Goal: Task Accomplishment & Management: Use online tool/utility

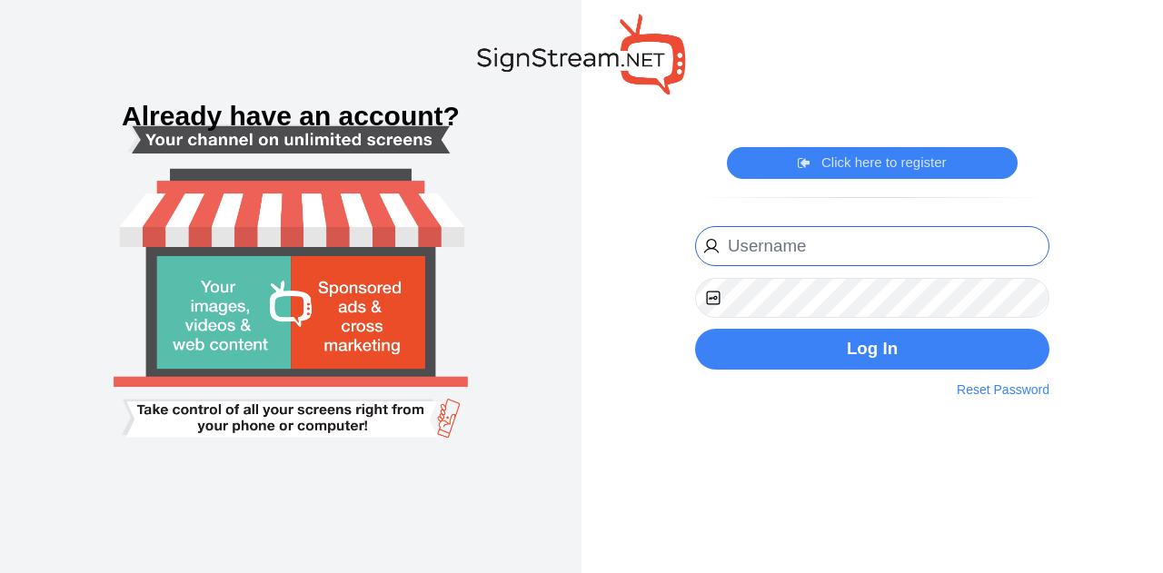
click at [807, 260] on input "email" at bounding box center [872, 246] width 354 height 41
type input "[PERSON_NAME][EMAIL_ADDRESS][PERSON_NAME][DOMAIN_NAME]"
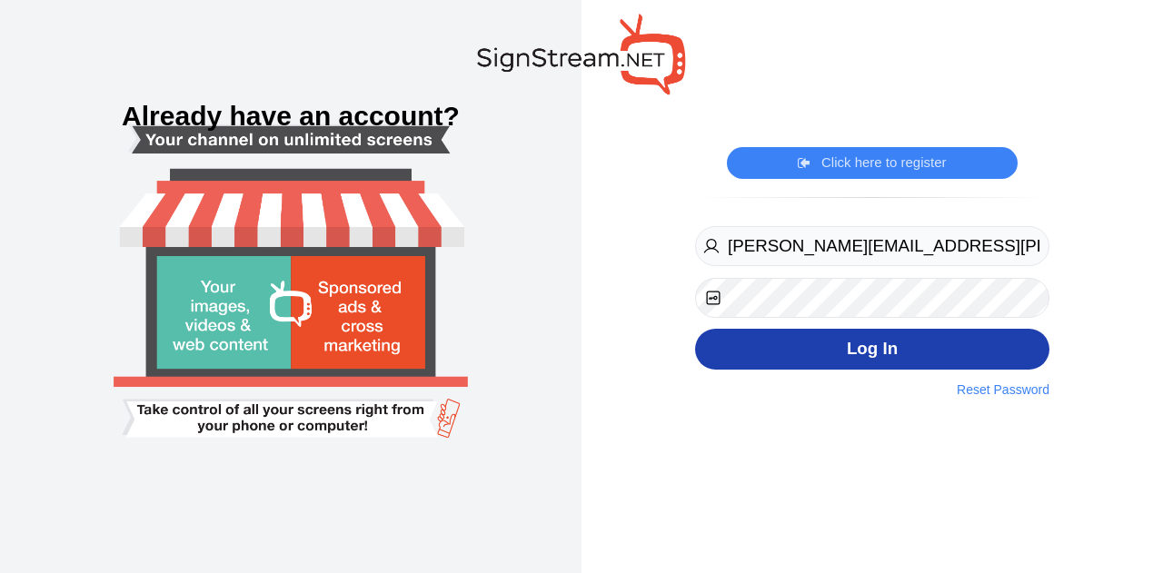
click at [826, 355] on button "Log In" at bounding box center [872, 349] width 354 height 41
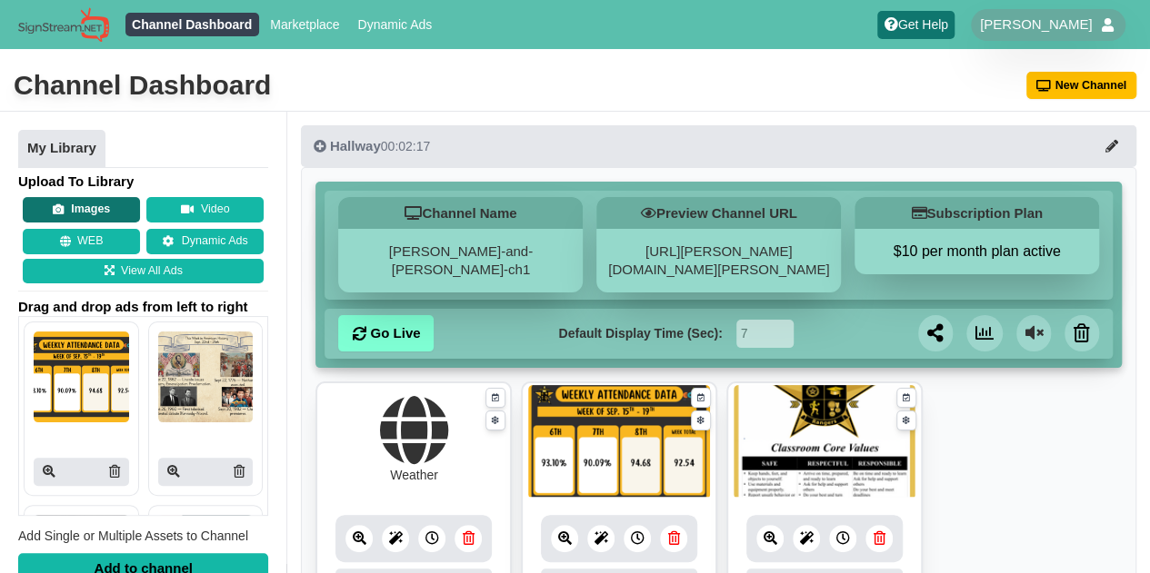
click at [93, 212] on button "Images" at bounding box center [81, 209] width 117 height 25
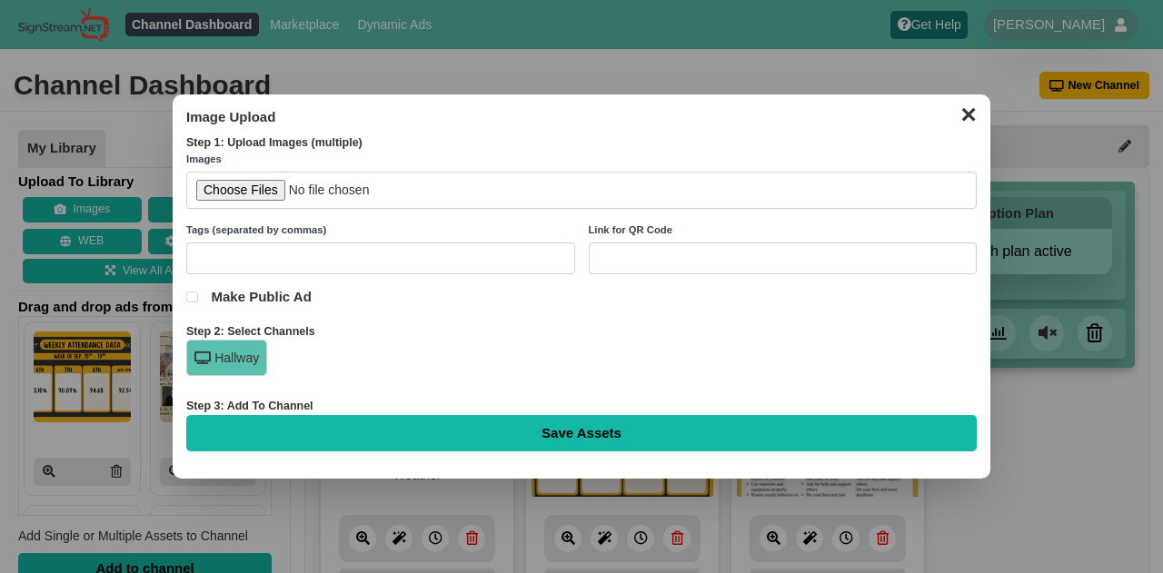
click at [258, 183] on input "file" at bounding box center [581, 190] width 791 height 37
type input "C:\fakepath\9_26 Game Day.png"
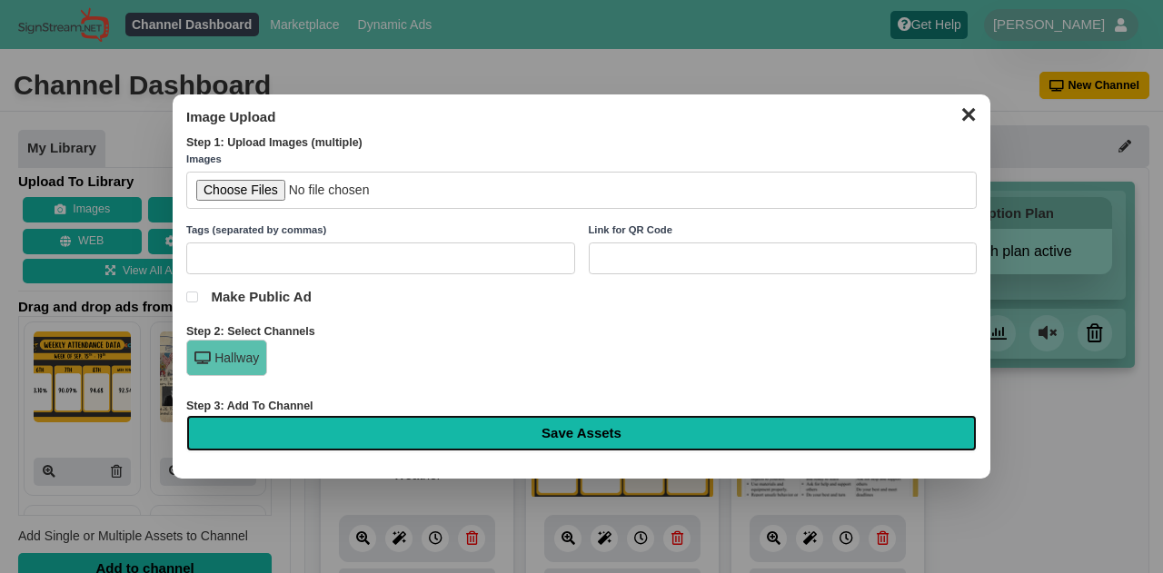
click at [525, 443] on input "Save Assets" at bounding box center [581, 433] width 791 height 36
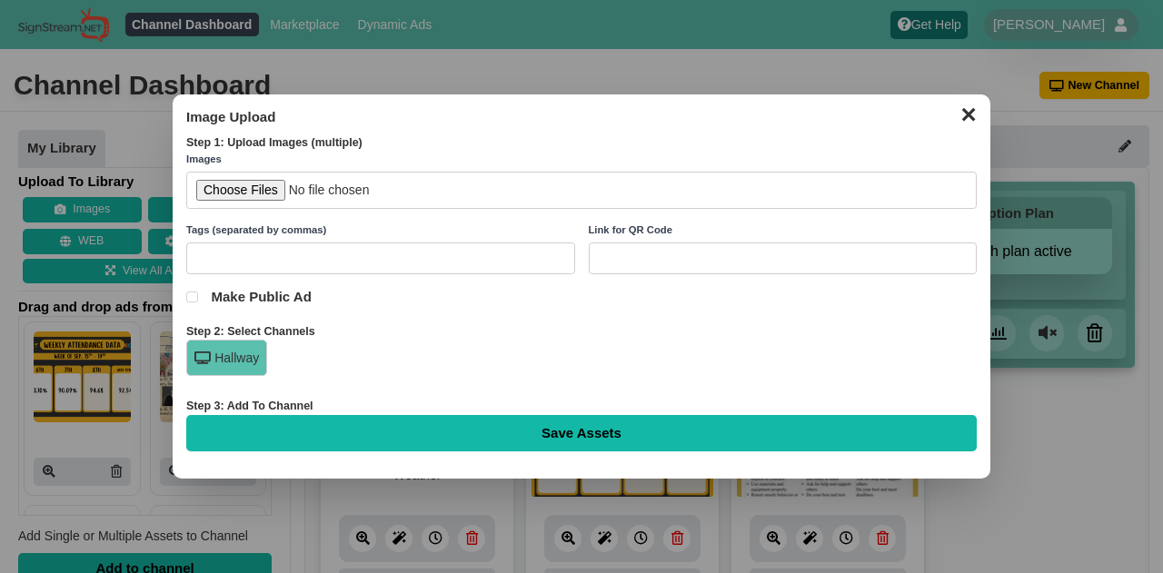
type input "Saving..."
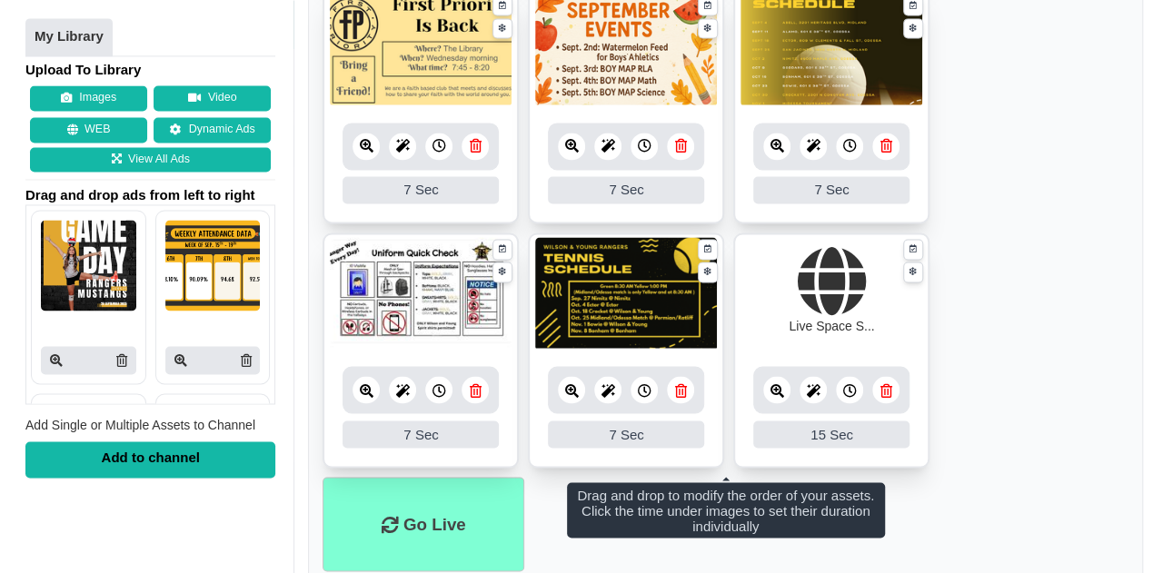
scroll to position [1365, 0]
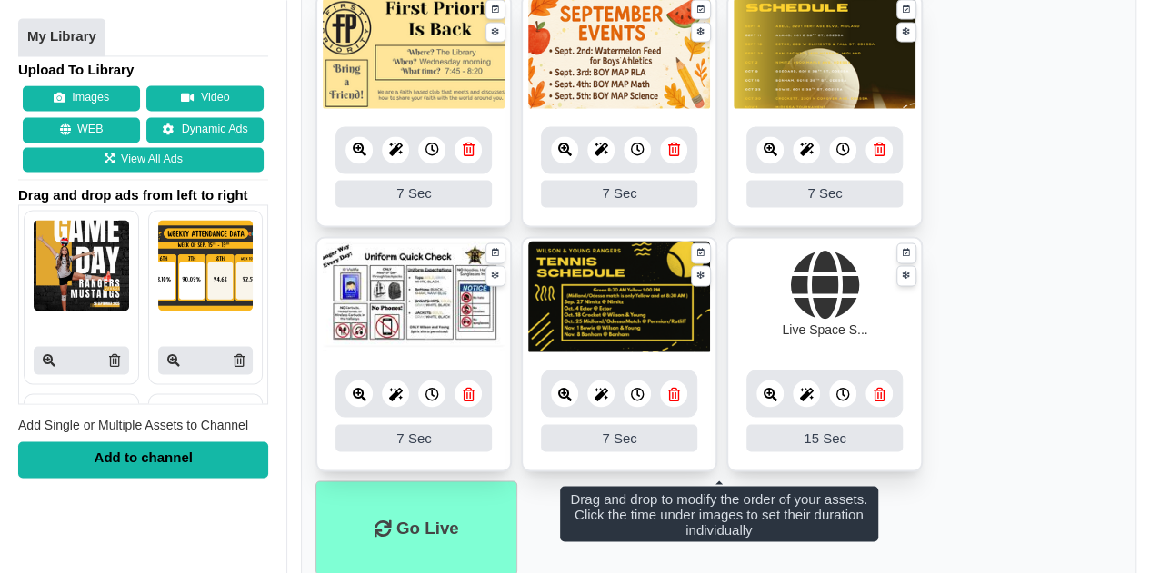
click at [764, 148] on icon at bounding box center [770, 150] width 14 height 14
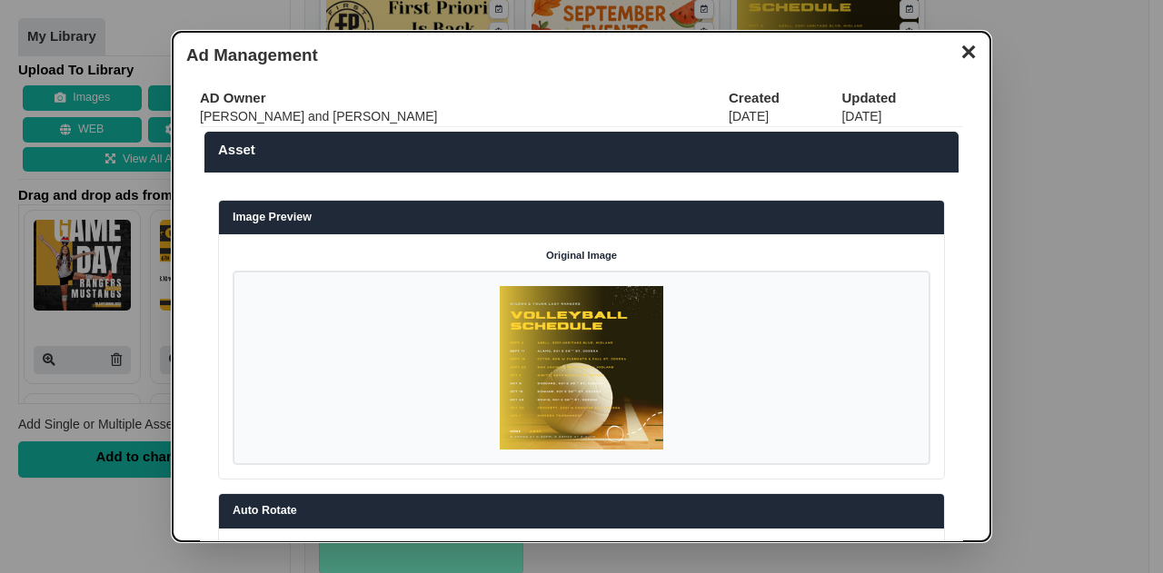
click at [535, 405] on img at bounding box center [582, 368] width 164 height 164
click at [960, 57] on button "✕" at bounding box center [967, 49] width 35 height 27
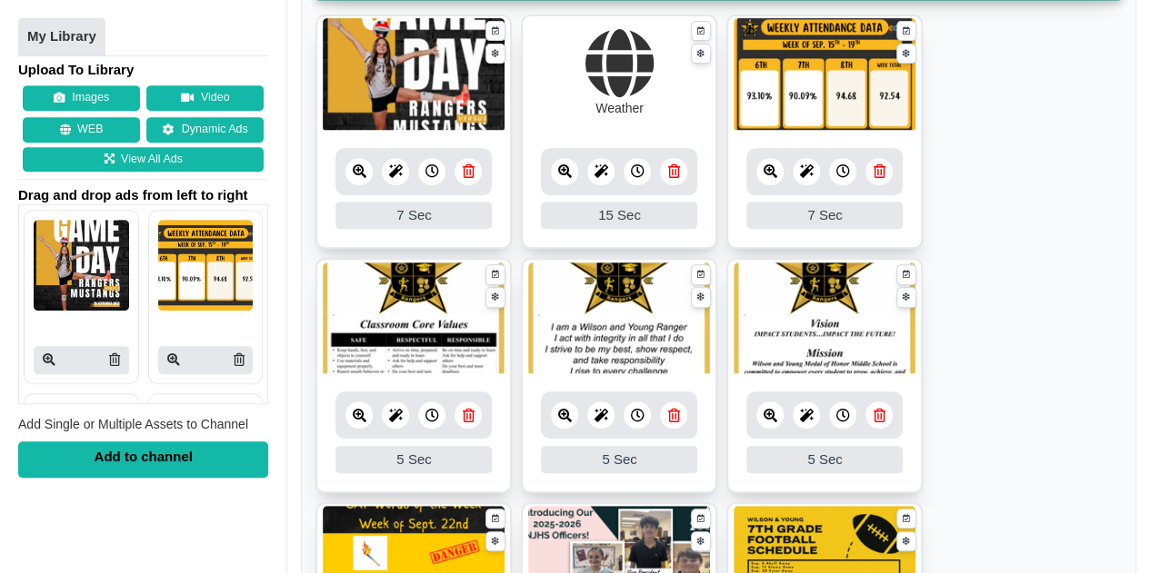
scroll to position [364, 0]
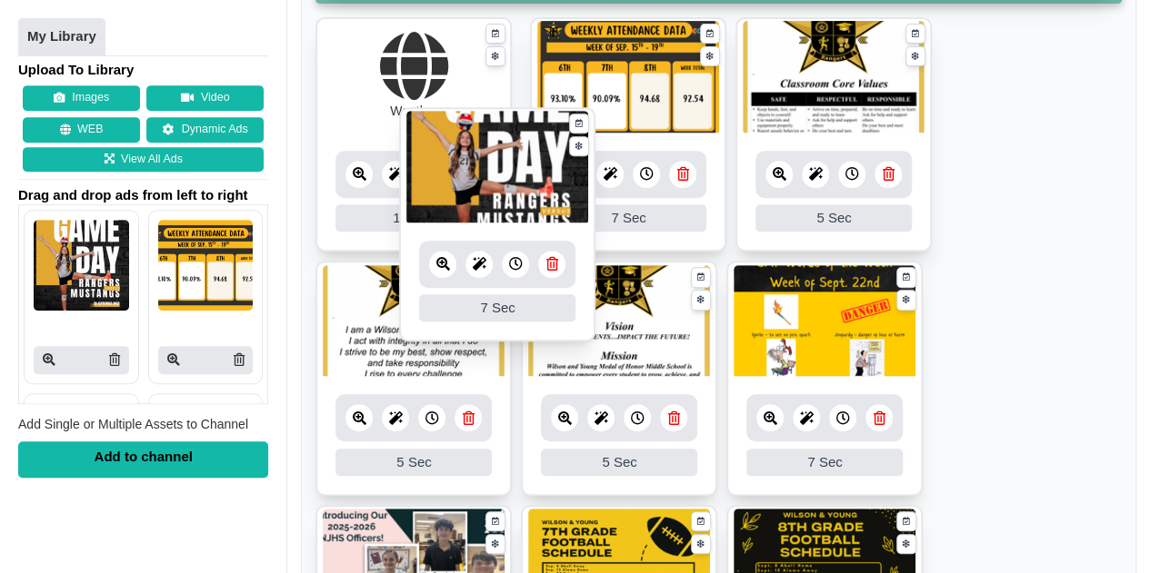
drag, startPoint x: 414, startPoint y: 119, endPoint x: 498, endPoint y: 208, distance: 122.1
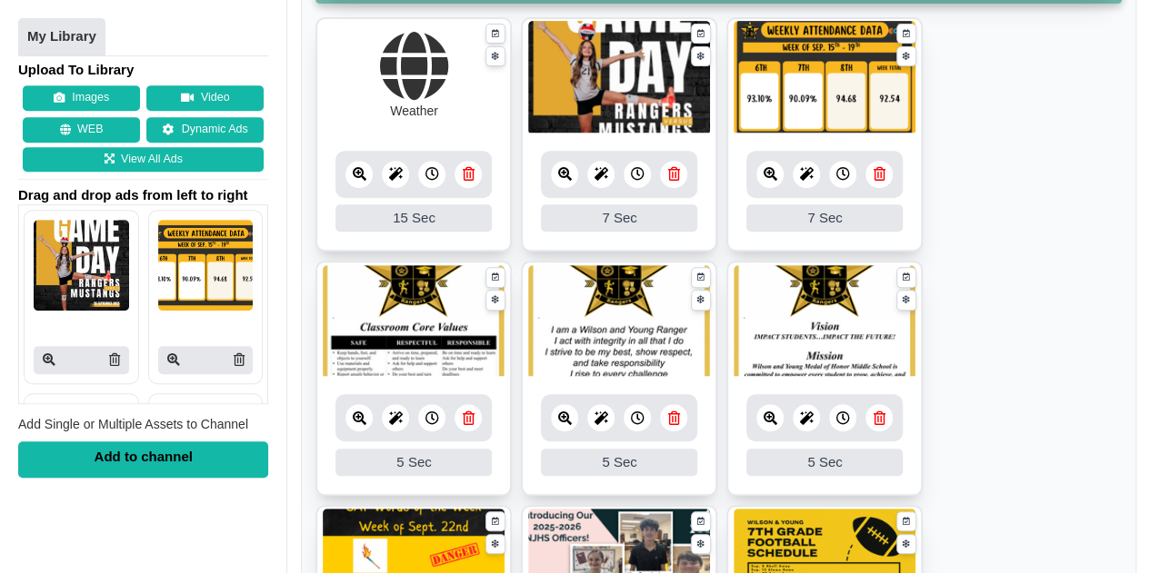
scroll to position [316, 0]
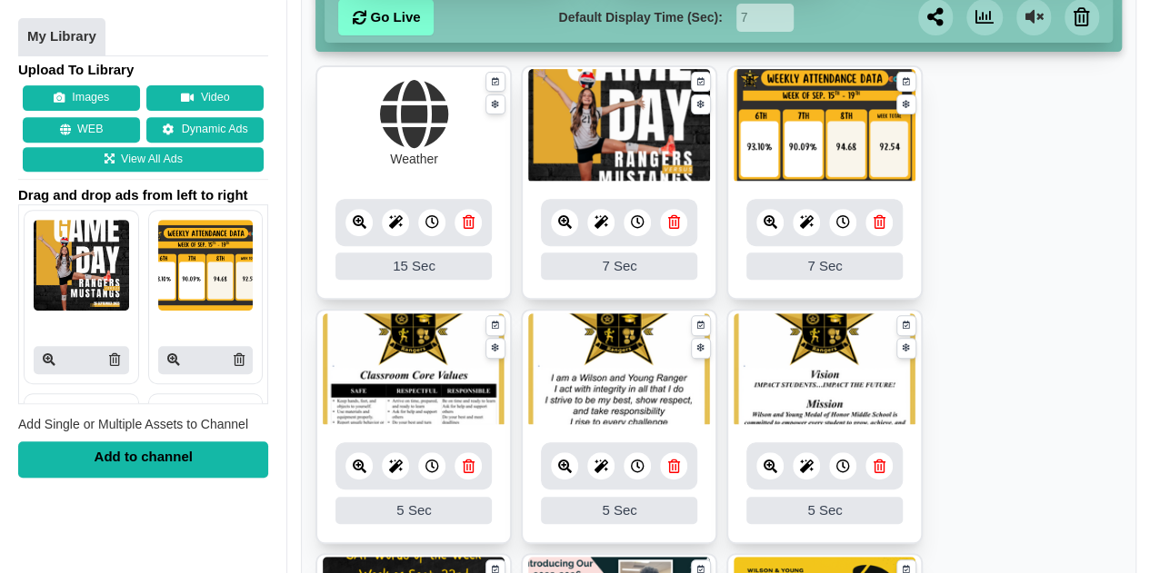
click at [631, 219] on icon at bounding box center [638, 222] width 14 height 14
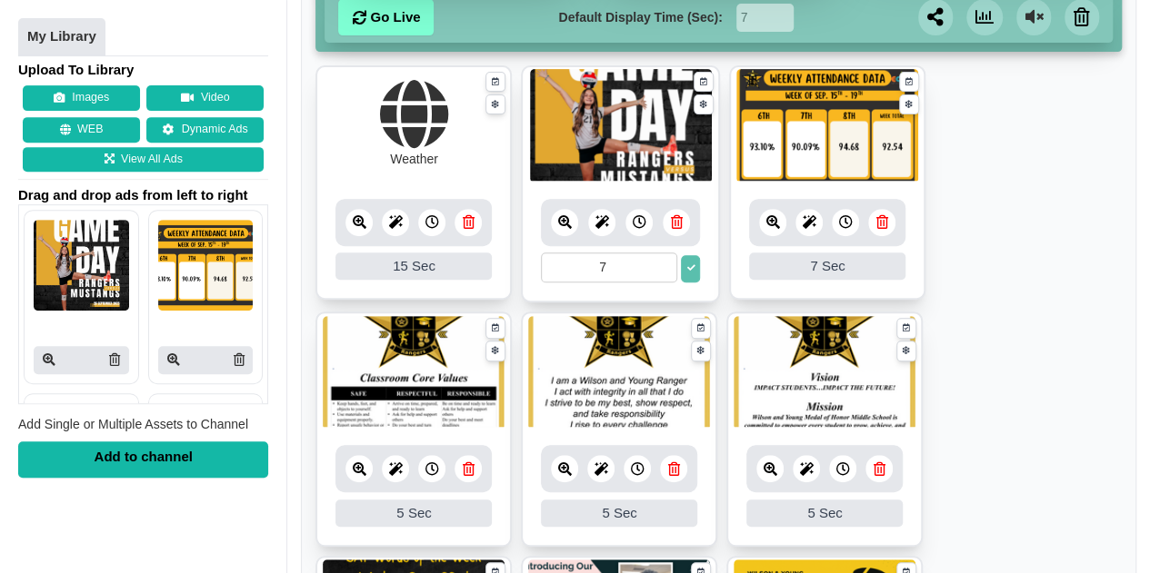
click at [643, 271] on input "7" at bounding box center [609, 268] width 136 height 30
click at [659, 266] on input "6" at bounding box center [609, 268] width 136 height 30
click at [660, 264] on input "7" at bounding box center [609, 268] width 136 height 30
click at [660, 264] on input "8" at bounding box center [609, 268] width 136 height 30
click at [660, 263] on input "9" at bounding box center [609, 268] width 136 height 30
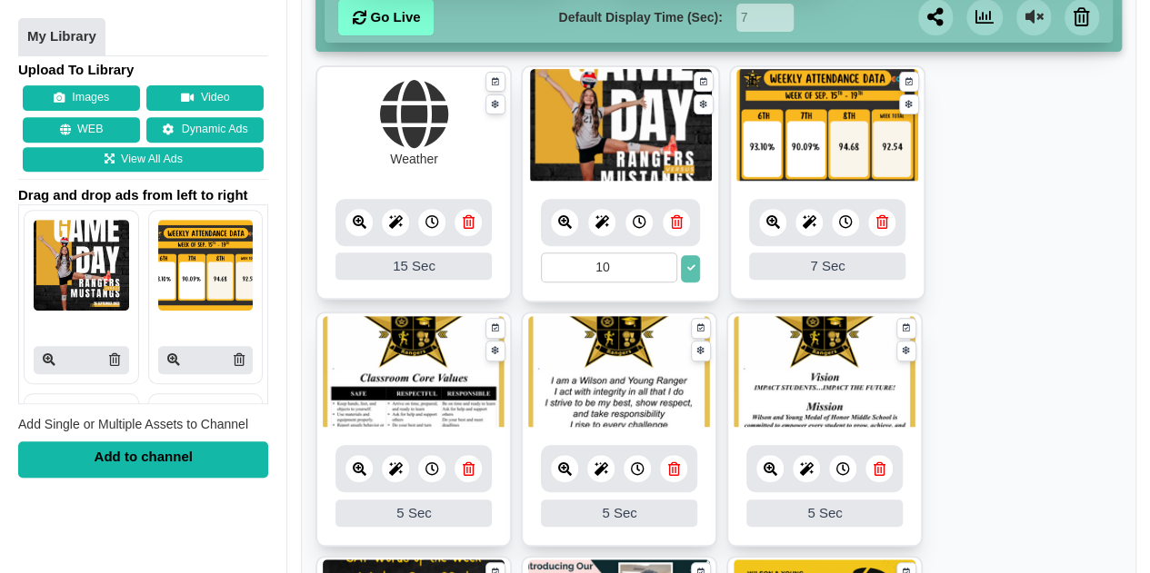
type input "10"
click at [660, 263] on input "10" at bounding box center [609, 268] width 136 height 30
click at [689, 266] on icon at bounding box center [690, 268] width 8 height 8
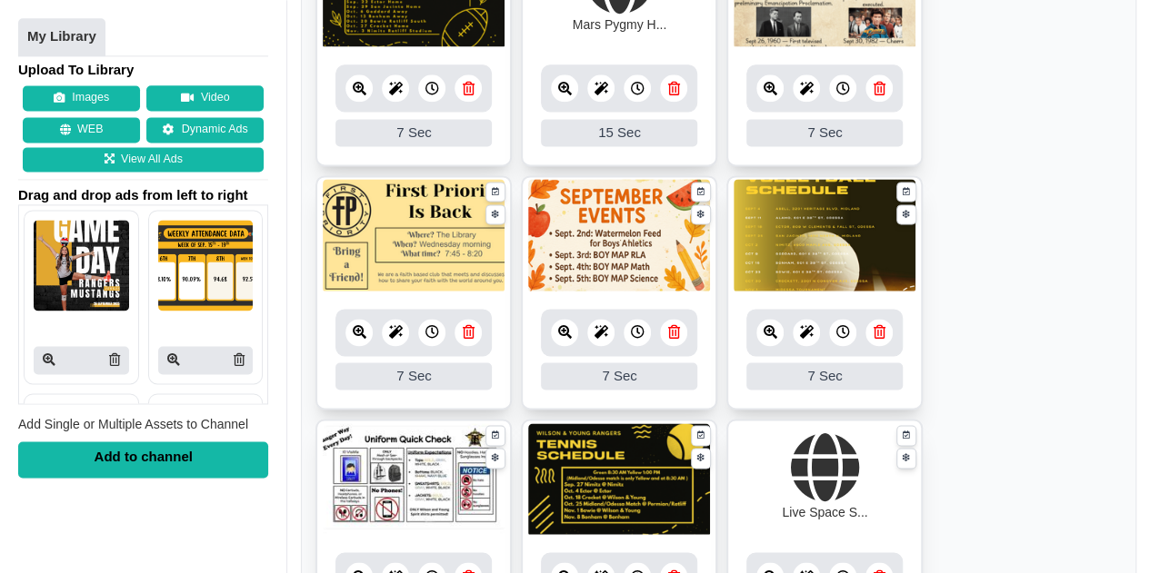
scroll to position [1419, 0]
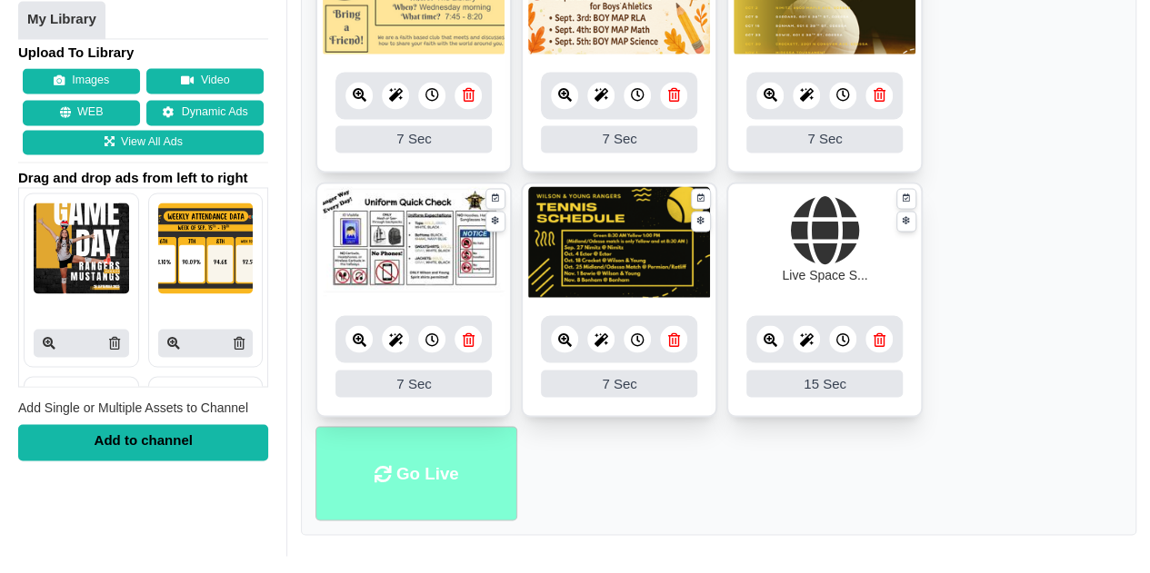
click at [365, 467] on li "Go Live" at bounding box center [416, 473] width 202 height 95
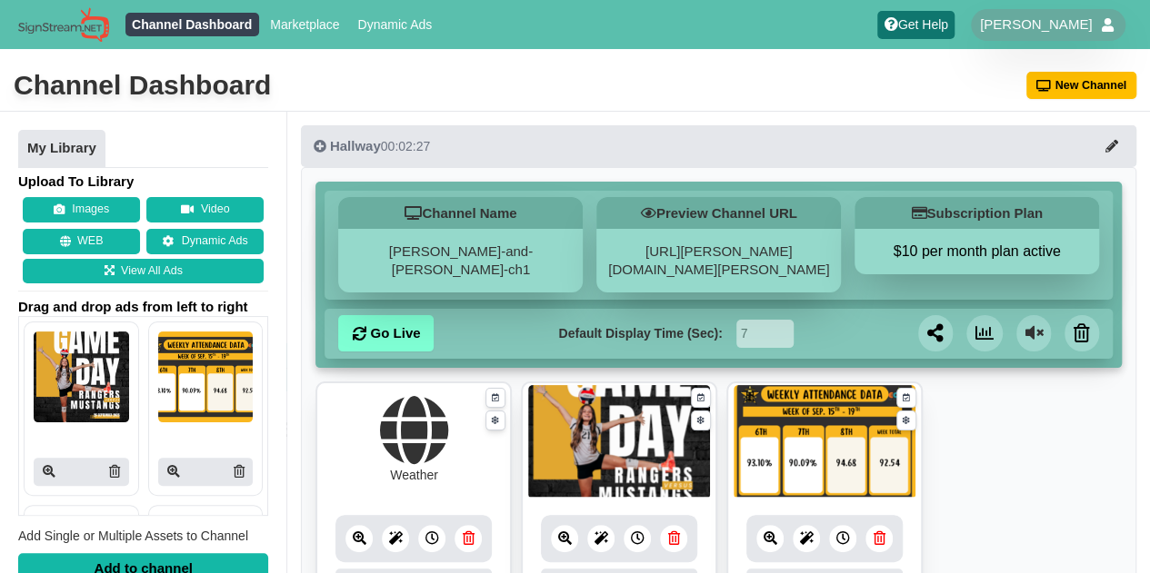
drag, startPoint x: 0, startPoint y: 0, endPoint x: 365, endPoint y: 467, distance: 593.0
click at [365, 467] on div "Weather" at bounding box center [414, 440] width 182 height 114
